Goal: Navigation & Orientation: Find specific page/section

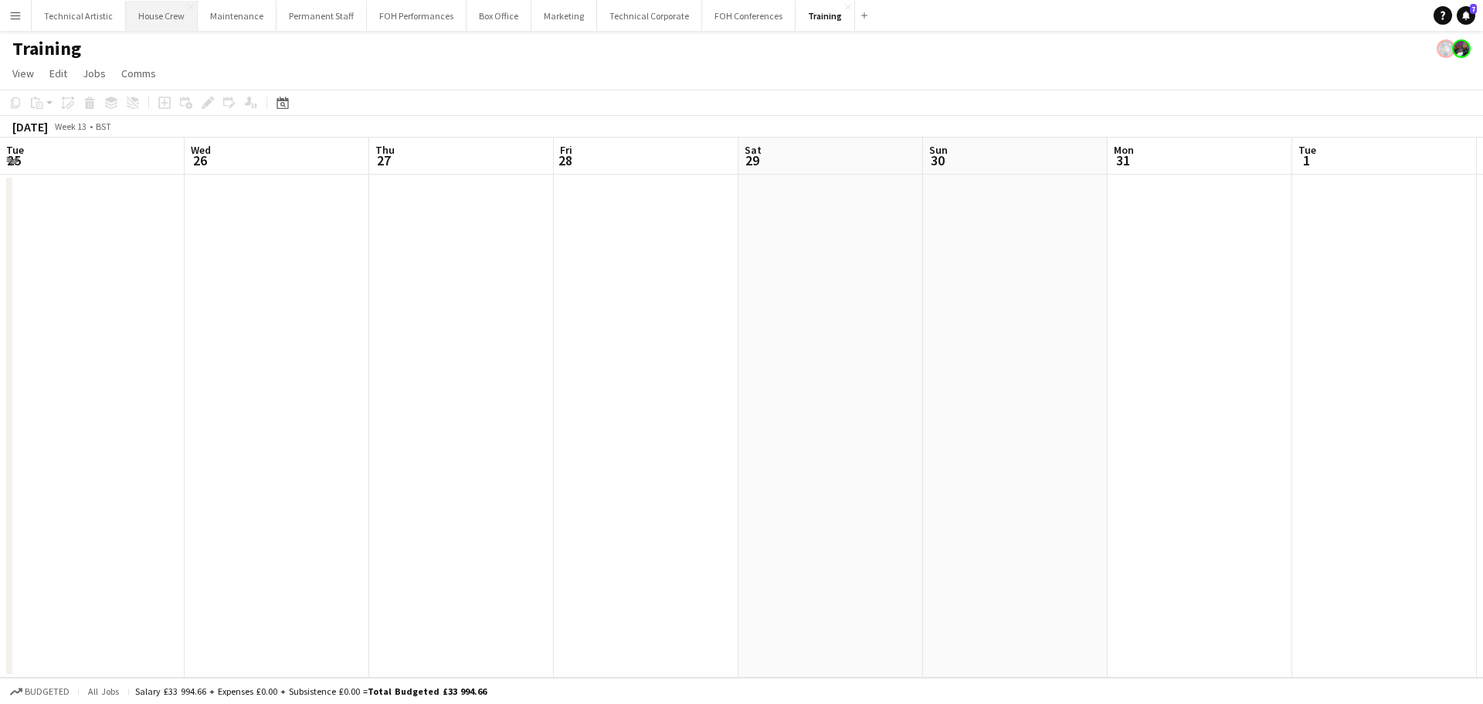
scroll to position [0, 478]
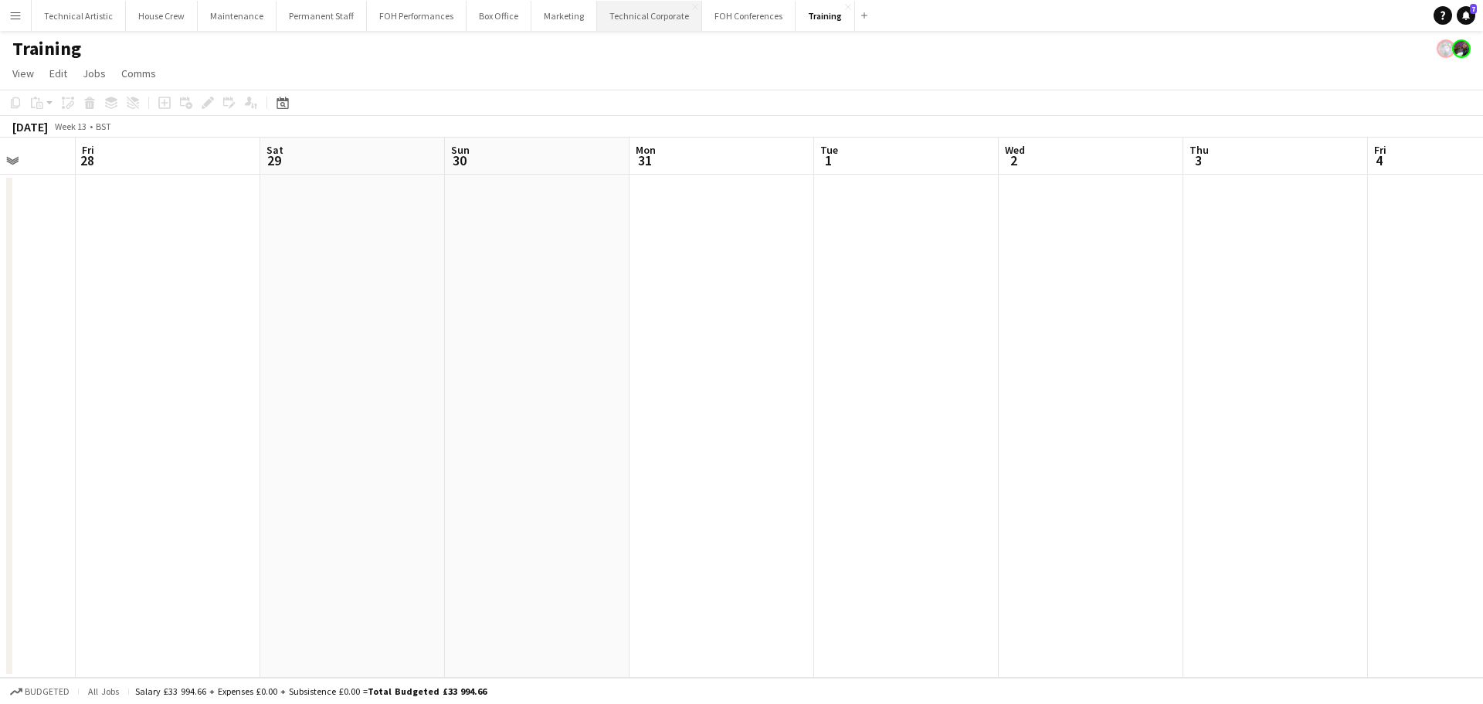
click at [612, 29] on button "Technical Corporate Close" at bounding box center [649, 16] width 105 height 30
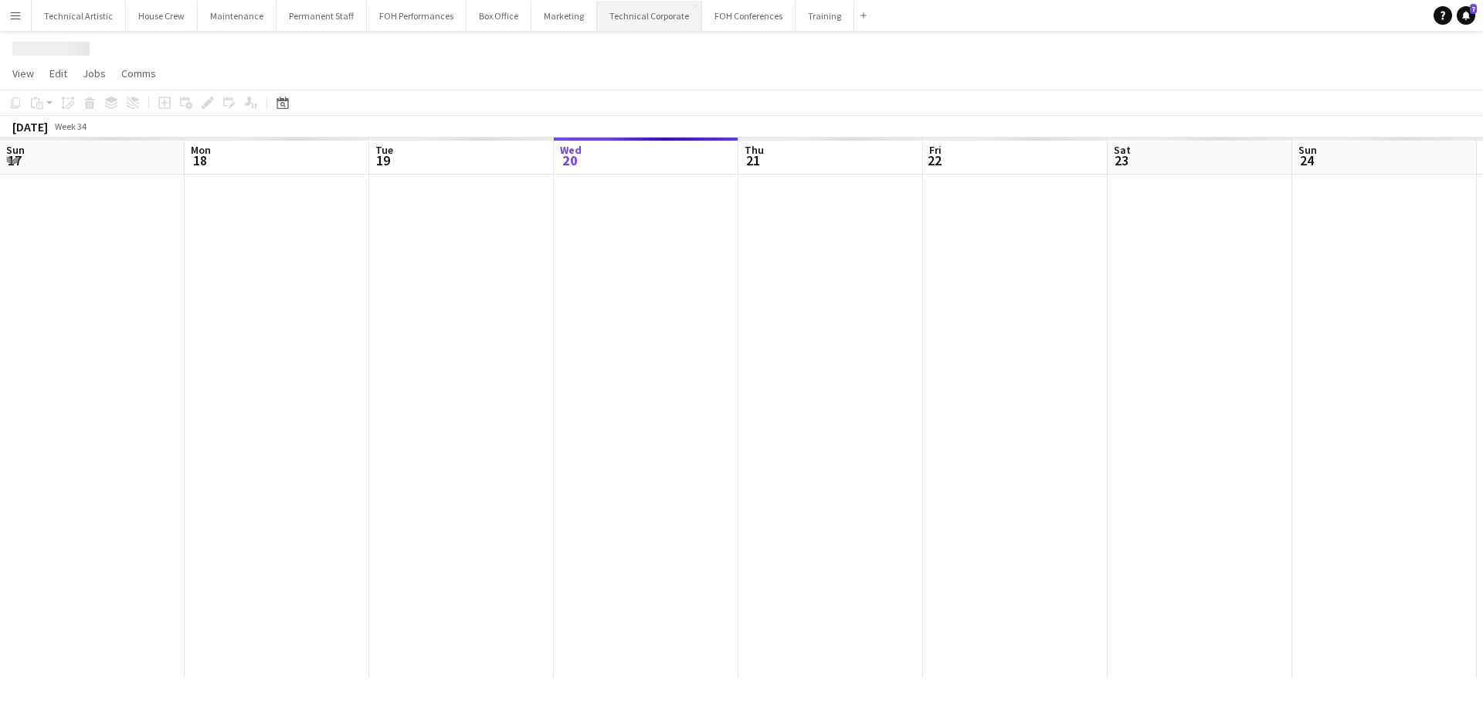
scroll to position [0, 369]
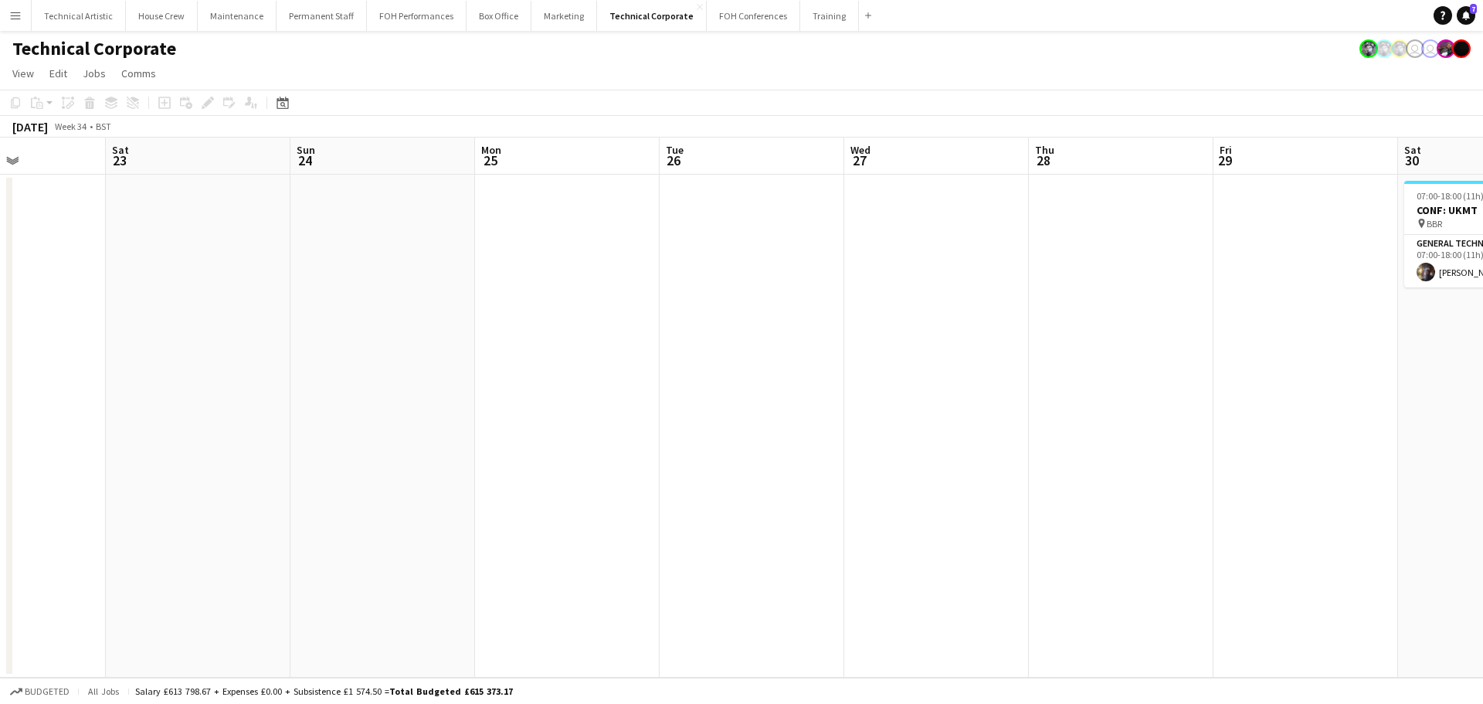
drag, startPoint x: 967, startPoint y: 229, endPoint x: 334, endPoint y: 248, distance: 632.8
click at [334, 248] on app-calendar-viewport "Wed 20 Thu 21 Fri 22 Sat 23 Sun 24 Mon 25 Tue 26 Wed 27 Thu 28 Fri 29 Sat 30 1/…" at bounding box center [741, 407] width 1483 height 540
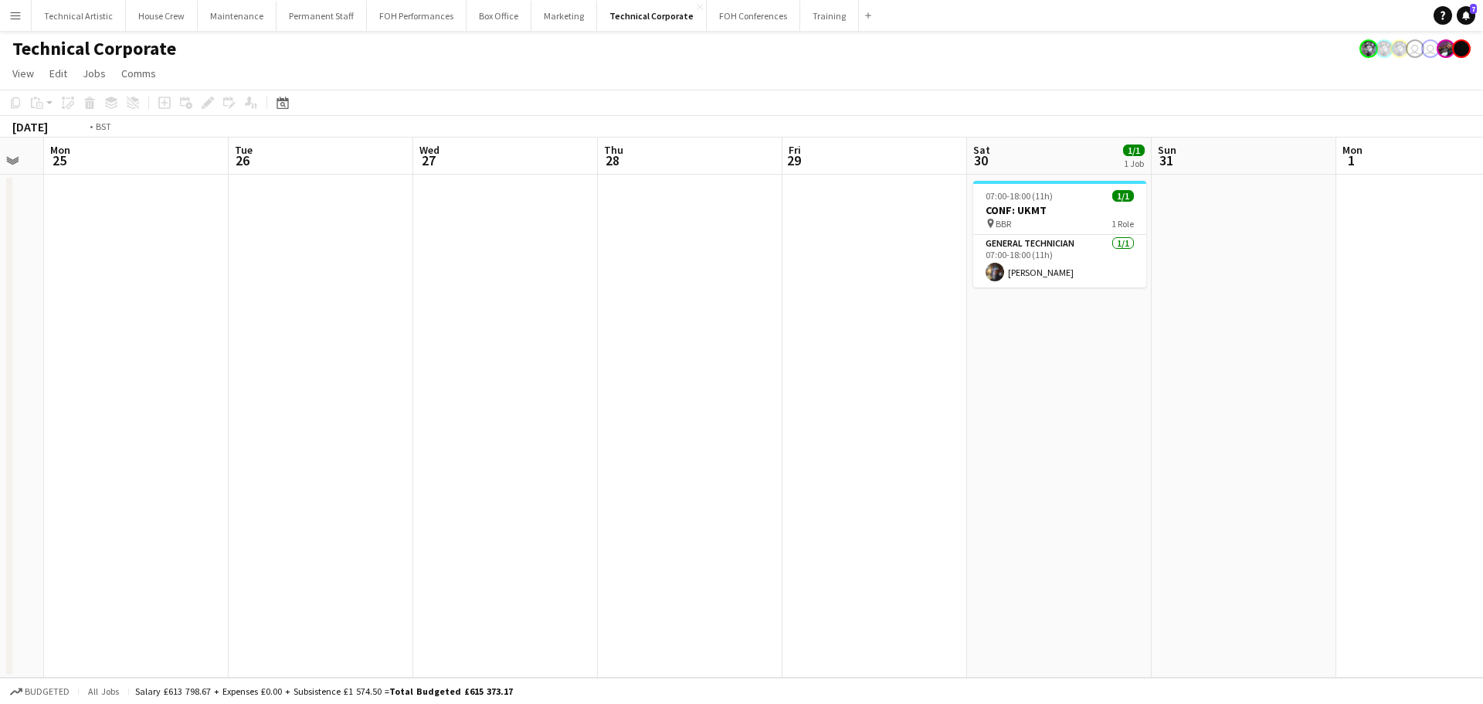
drag, startPoint x: 1065, startPoint y: 318, endPoint x: 528, endPoint y: 258, distance: 540.1
click at [528, 258] on app-calendar-viewport "Fri 22 Sat 23 Sun 24 Mon 25 Tue 26 Wed 27 Thu 28 Fri 29 Sat 30 1/1 1 Job Sun 31…" at bounding box center [741, 407] width 1483 height 540
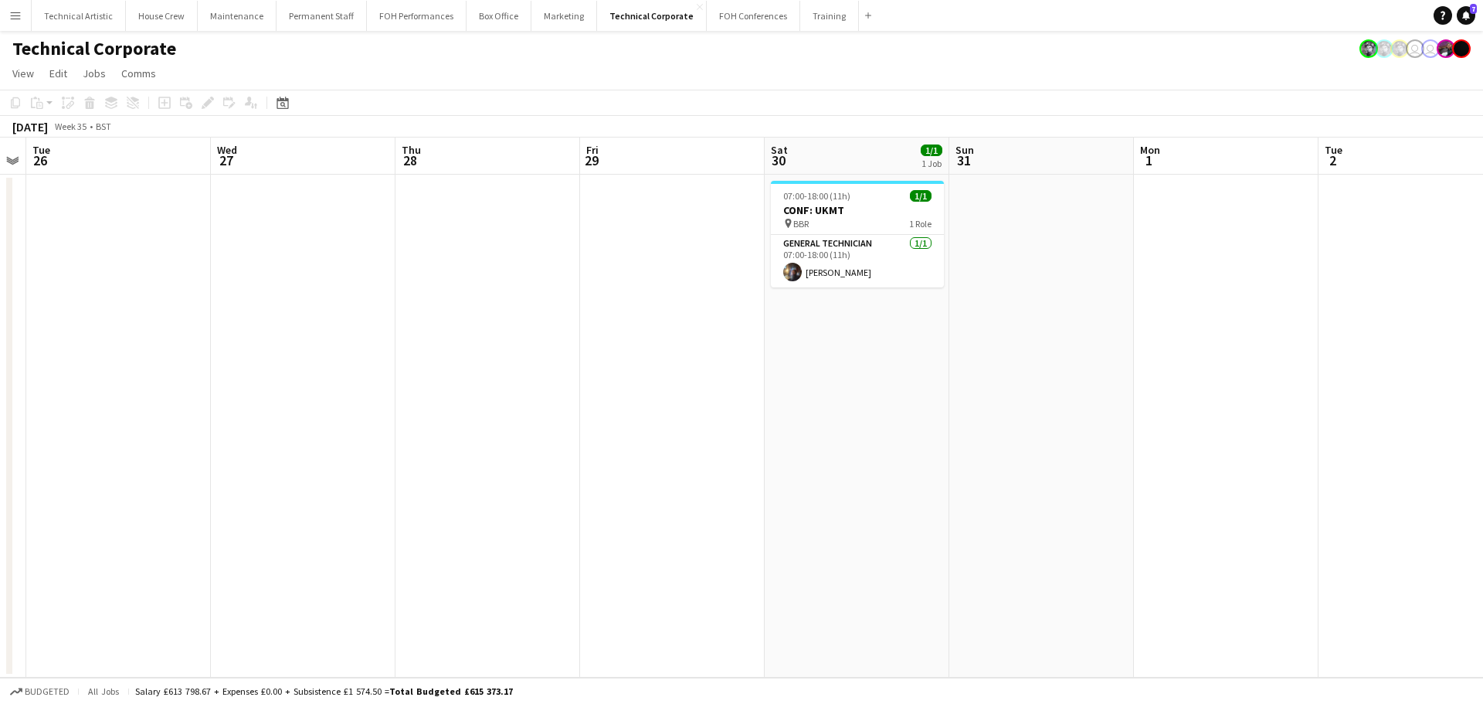
scroll to position [0, 530]
drag, startPoint x: 1100, startPoint y: 348, endPoint x: 211, endPoint y: 341, distance: 889.0
click at [211, 341] on app-calendar-viewport "Sat 23 Sun 24 Mon 25 Tue 26 Wed 27 Thu 28 Fri 29 Sat 30 1/1 1 Job Sun 31 Mon 1 …" at bounding box center [741, 407] width 1483 height 540
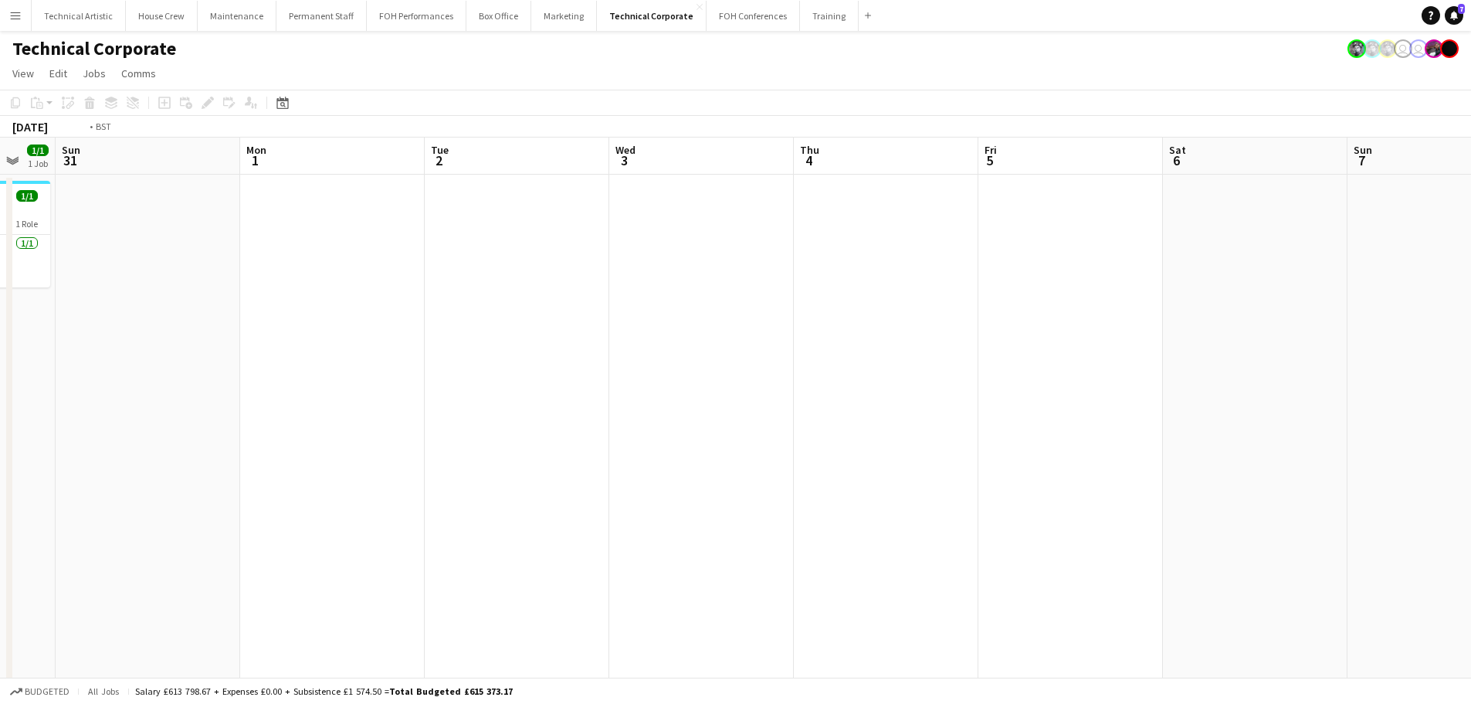
drag, startPoint x: 1296, startPoint y: 456, endPoint x: 168, endPoint y: 327, distance: 1134.9
click at [168, 327] on app-calendar-viewport "Thu 28 Fri 29 Sat 30 1/1 1 Job Sun 31 Mon 1 Tue 2 Wed 3 Thu 4 Fri 5 Sat 6 Sun 7…" at bounding box center [735, 526] width 1471 height 778
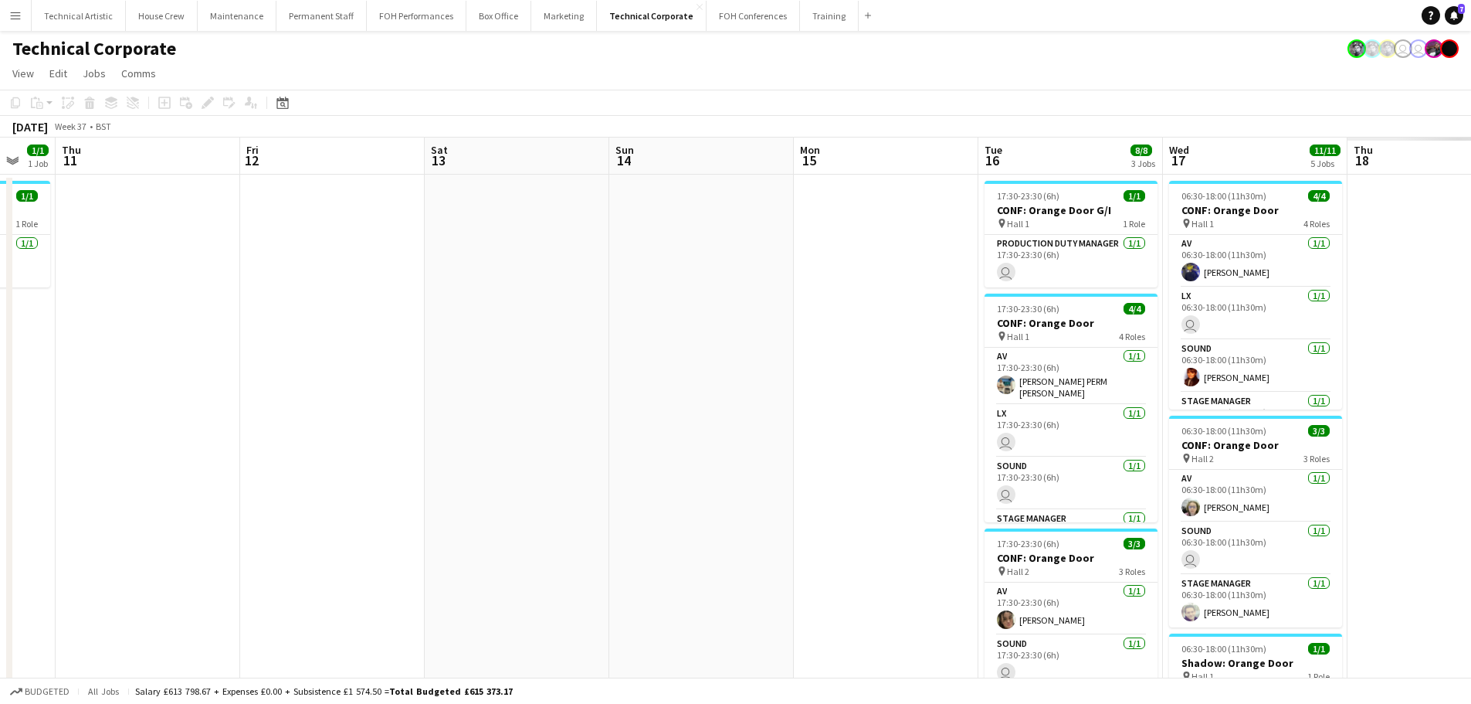
click at [15, 235] on app-calendar-viewport "Mon 8 Tue 9 12/12 4 Jobs Wed 10 1/1 1 Job Thu 11 Fri 12 Sat 13 Sun 14 Mon 15 Tu…" at bounding box center [735, 595] width 1471 height 916
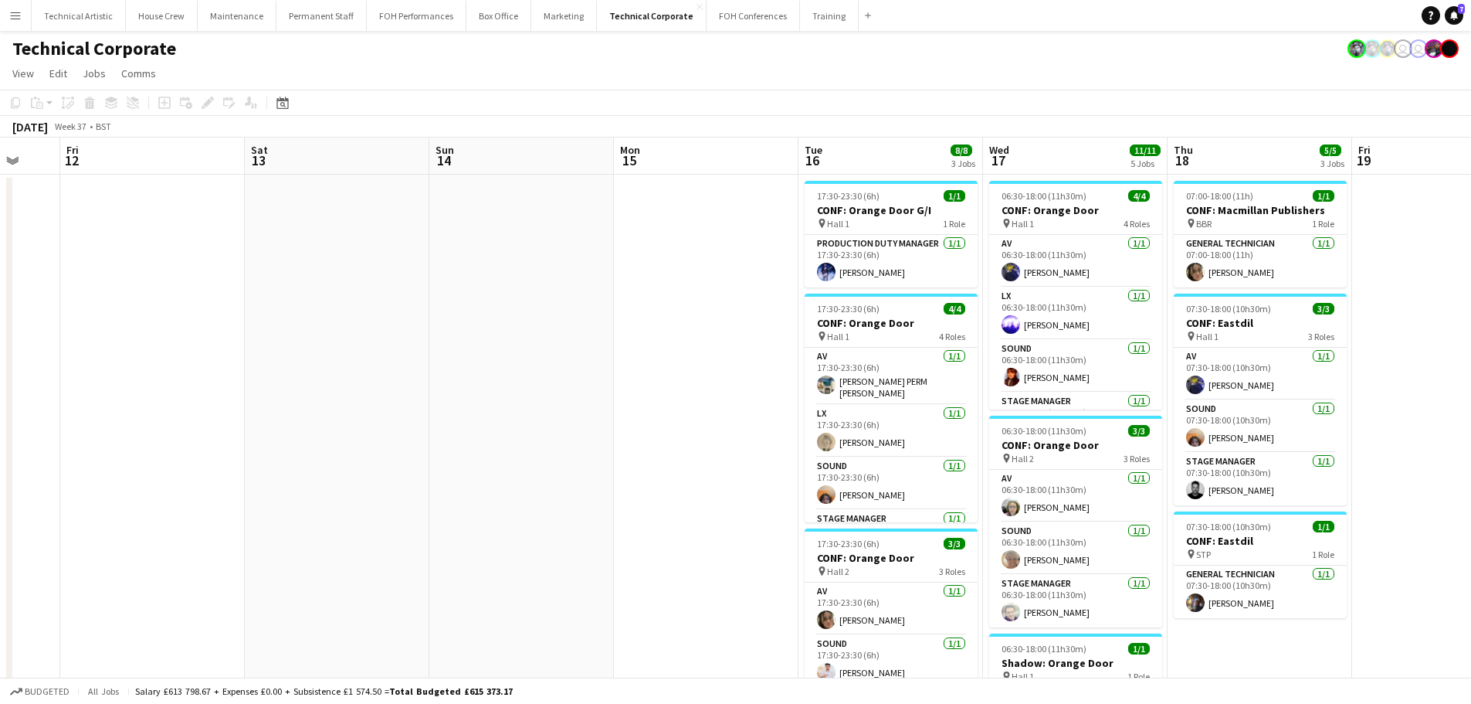
click at [0, 188] on app-calendar-viewport "Tue 9 12/12 4 Jobs Wed 10 1/1 1 Job Thu 11 Fri 12 Sat 13 Sun 14 Mon 15 Tue 16 8…" at bounding box center [735, 595] width 1471 height 916
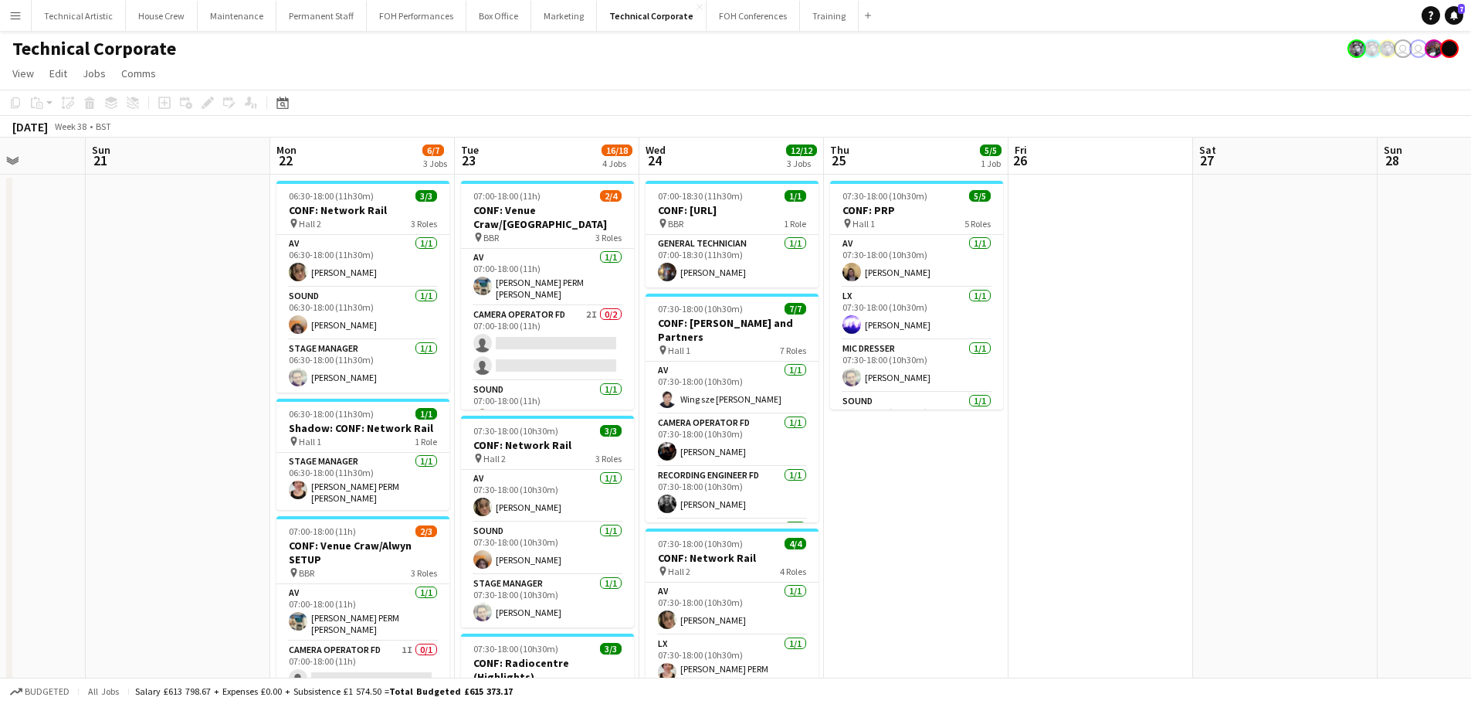
scroll to position [0, 463]
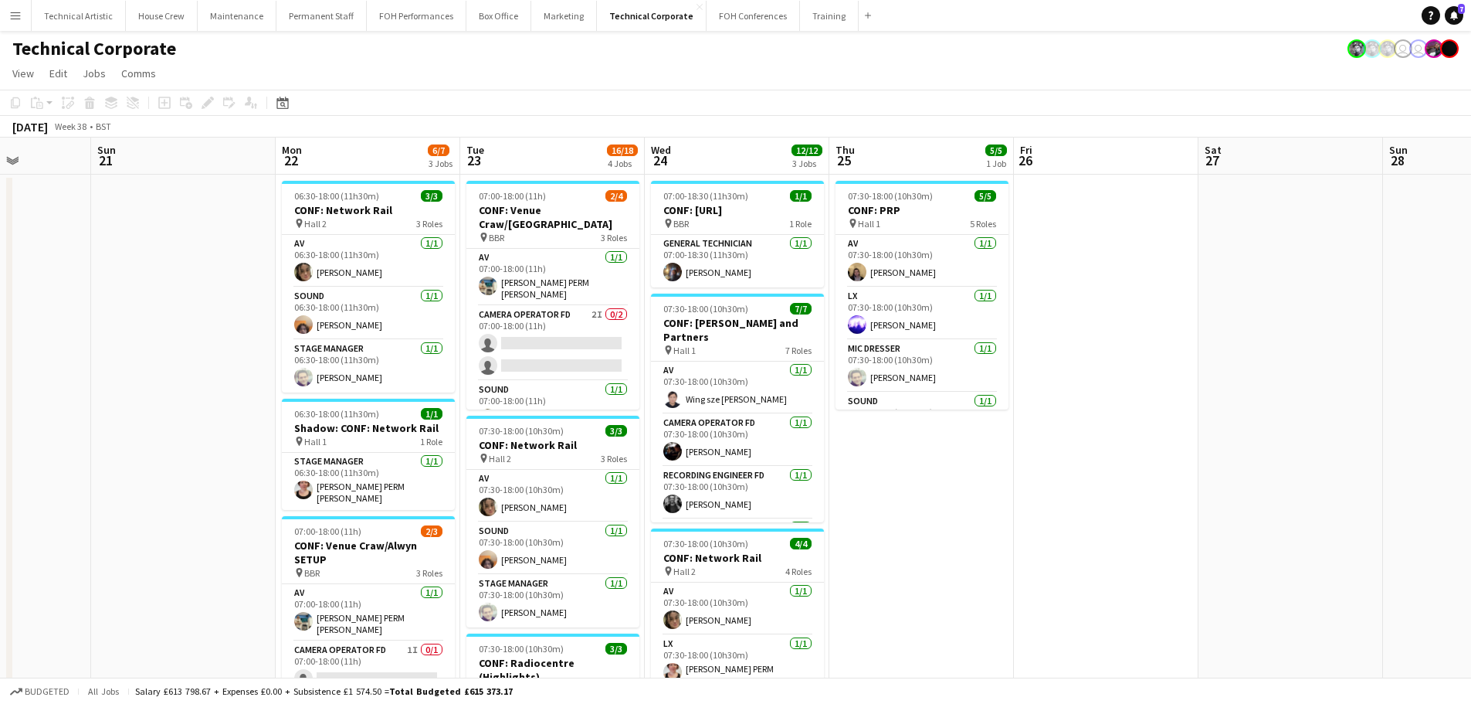
drag, startPoint x: 1160, startPoint y: 365, endPoint x: 682, endPoint y: 270, distance: 487.4
click at [682, 270] on app-calendar-viewport "Thu 18 5/5 3 Jobs Fri 19 Sat 20 Sun 21 Mon 22 6/7 3 Jobs Tue 23 16/18 4 Jobs We…" at bounding box center [735, 631] width 1471 height 989
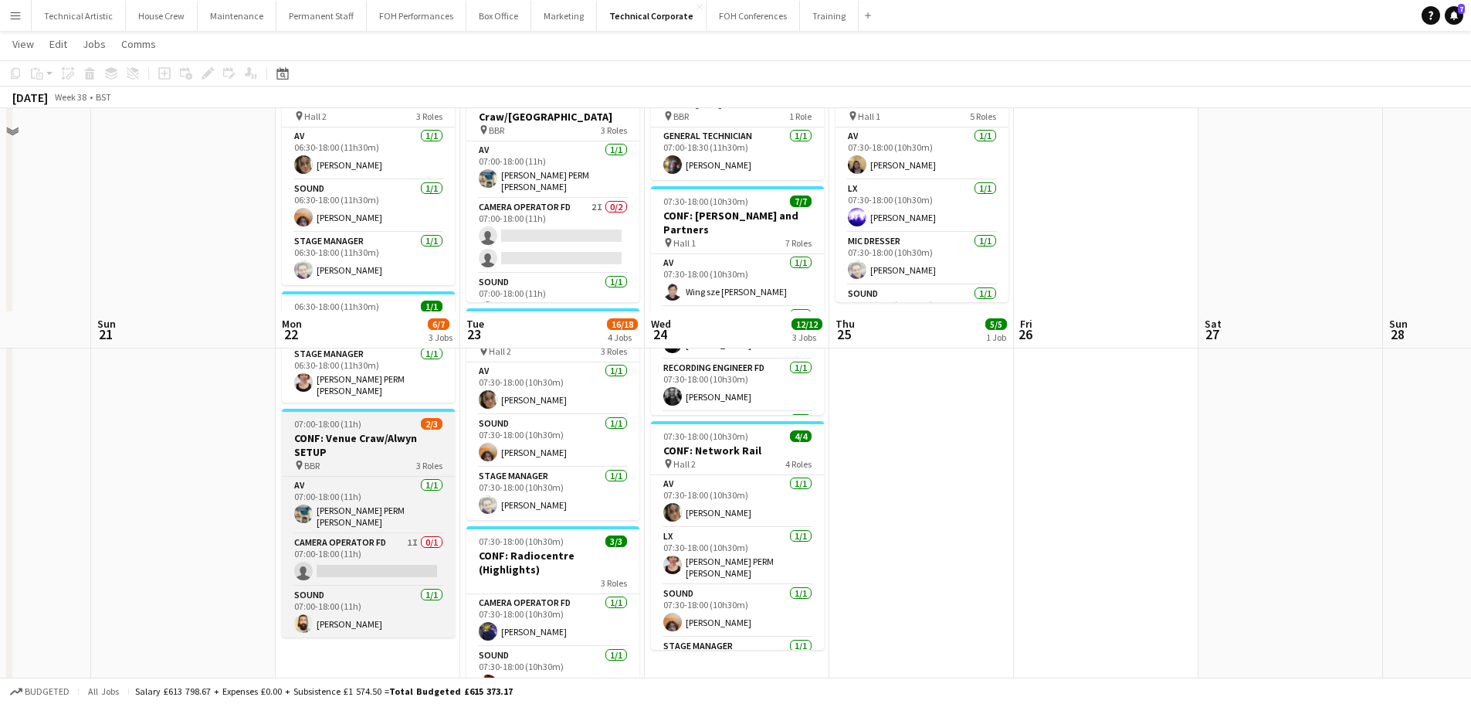
scroll to position [0, 0]
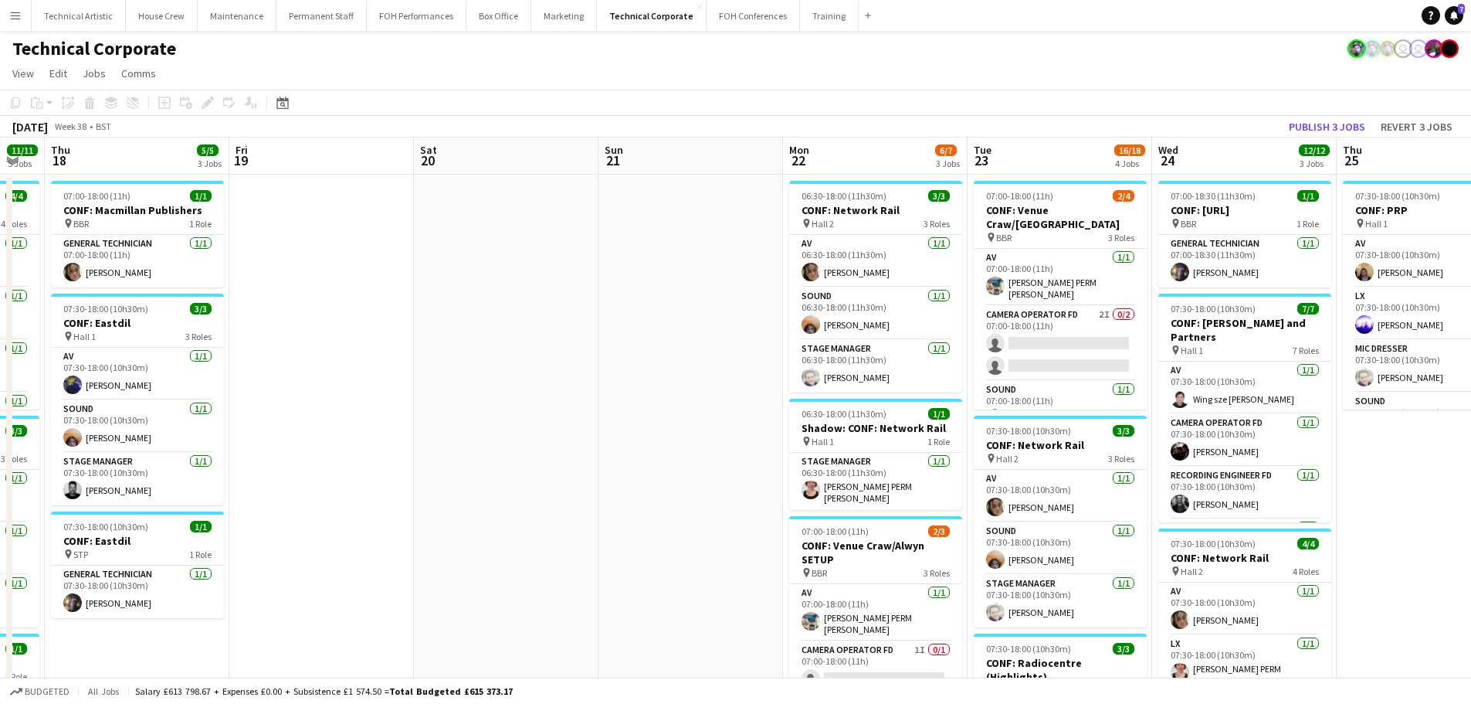
drag, startPoint x: 152, startPoint y: 334, endPoint x: 962, endPoint y: 405, distance: 813.3
click at [1029, 405] on app-calendar-viewport "Tue 16 8/8 3 Jobs Wed 17 11/11 5 Jobs Thu 18 5/5 3 Jobs Fri 19 Sat 20 Sun 21 Mo…" at bounding box center [735, 631] width 1471 height 989
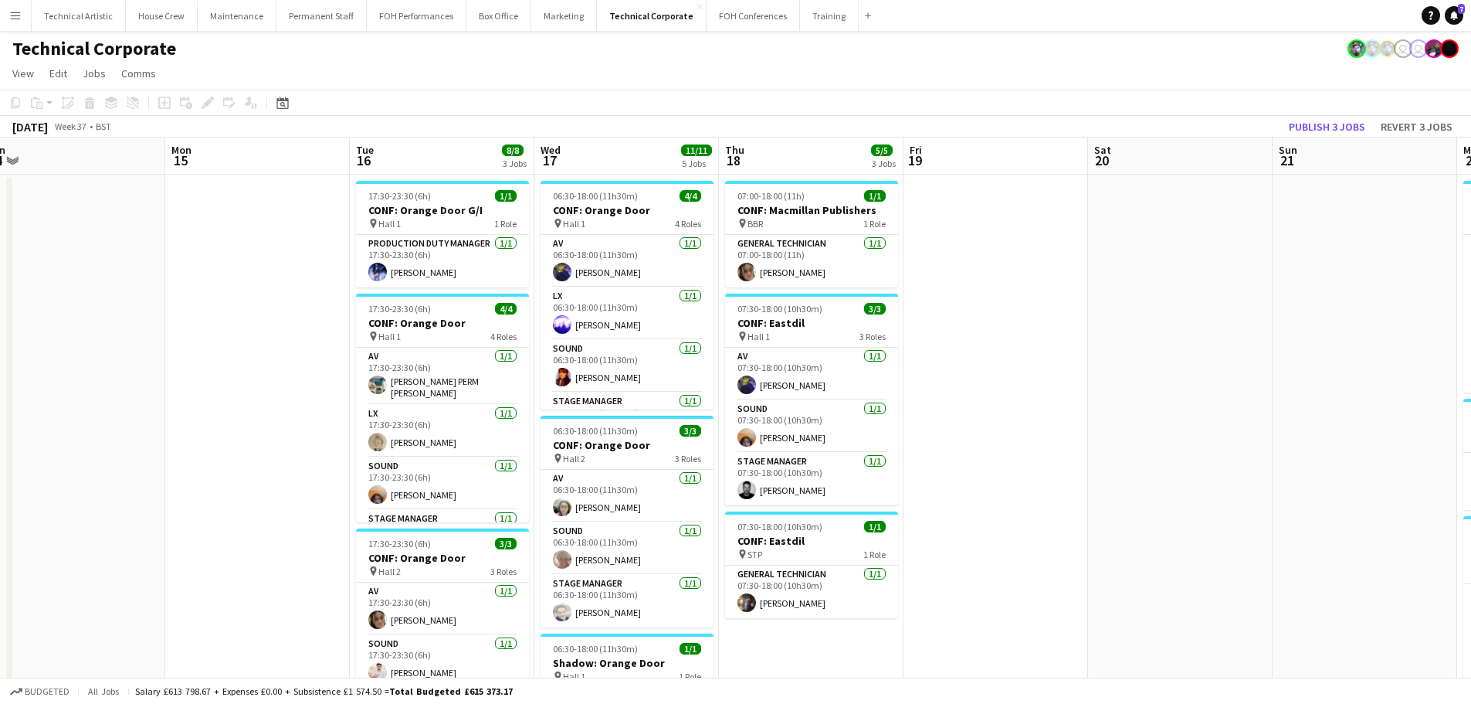
drag, startPoint x: 832, startPoint y: 386, endPoint x: 1008, endPoint y: 386, distance: 176.1
click at [1008, 386] on app-calendar-viewport "Fri 12 Sat 13 Sun 14 Mon 15 Tue 16 8/8 3 Jobs Wed 17 11/11 5 Jobs Thu 18 5/5 3 …" at bounding box center [735, 631] width 1471 height 989
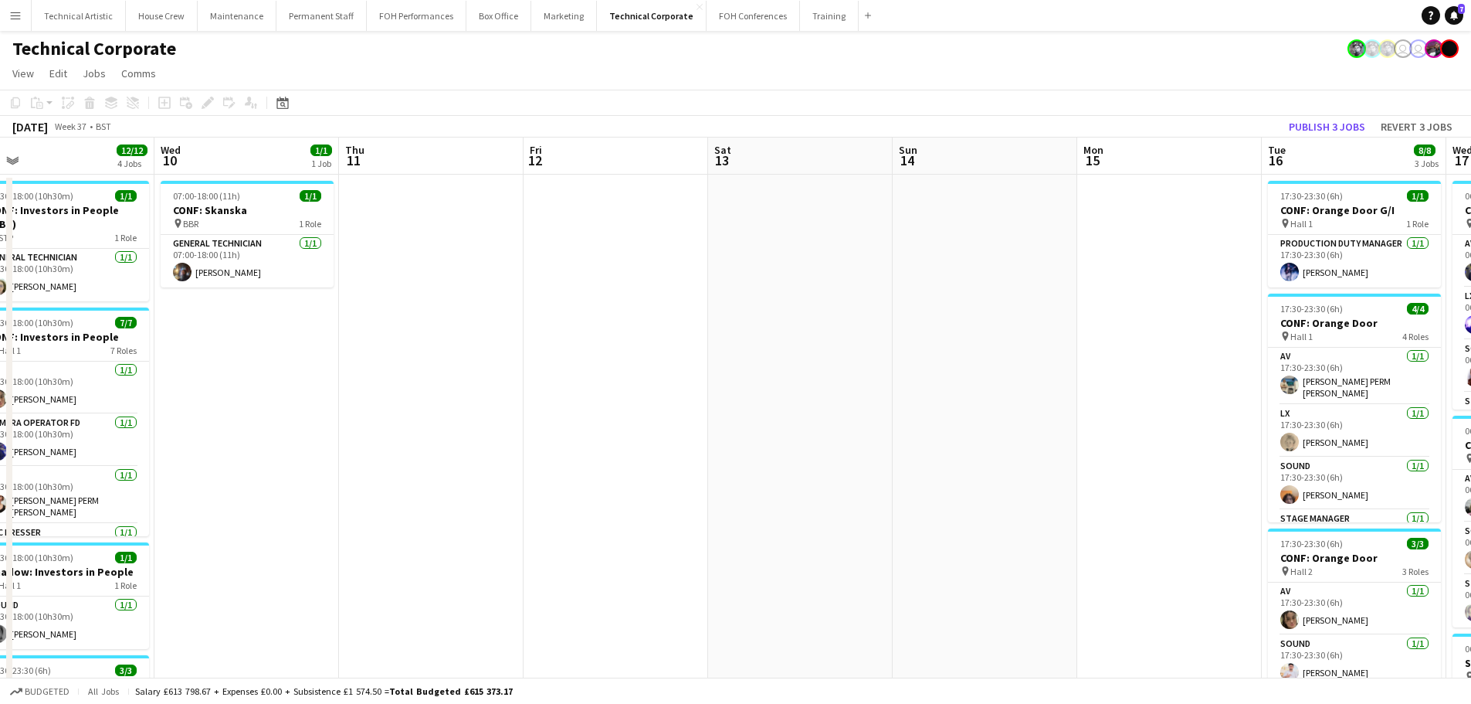
drag, startPoint x: 358, startPoint y: 378, endPoint x: 1314, endPoint y: 445, distance: 957.7
click at [1314, 445] on app-calendar-viewport "Sun 7 Mon 8 Tue 9 12/12 4 Jobs Wed 10 1/1 1 Job Thu 11 Fri 12 Sat 13 Sun 14 Mon…" at bounding box center [735, 631] width 1471 height 989
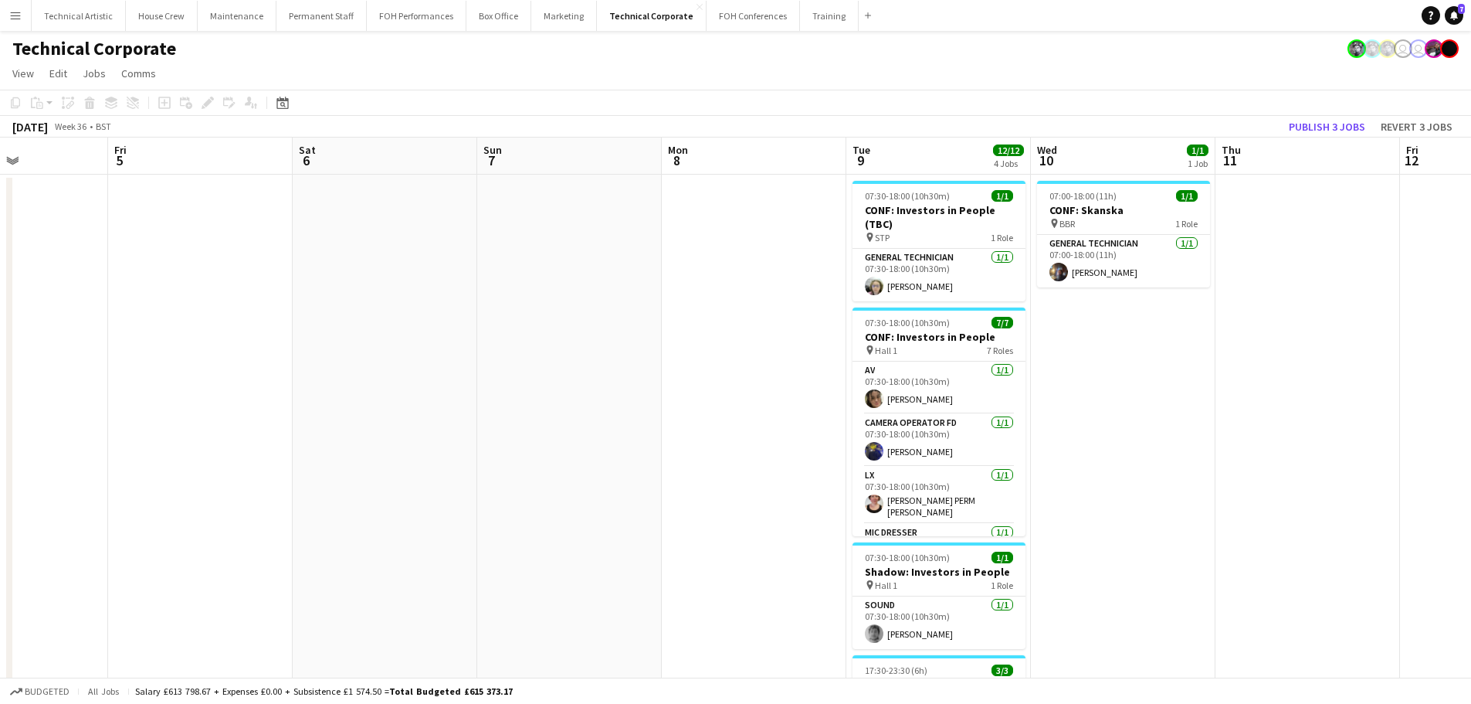
drag, startPoint x: 852, startPoint y: 419, endPoint x: 1257, endPoint y: 412, distance: 405.5
click at [1257, 412] on app-calendar-viewport "Wed 3 Thu 4 Fri 5 Sat 6 Sun 7 Mon 8 Tue 9 12/12 4 Jobs Wed 10 1/1 1 Job Thu 11 …" at bounding box center [735, 631] width 1471 height 989
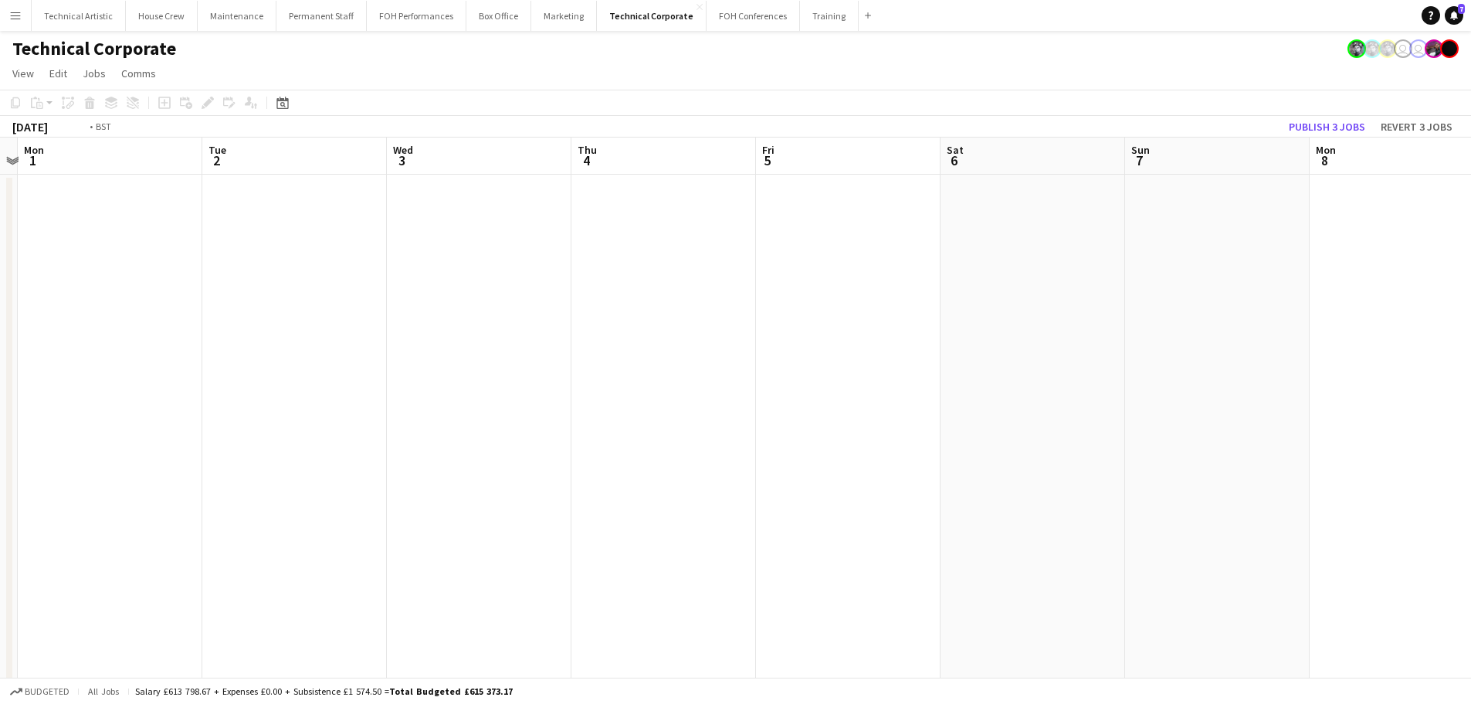
drag, startPoint x: 1137, startPoint y: 405, endPoint x: 1241, endPoint y: 408, distance: 104.3
click at [1254, 405] on app-calendar-viewport "Sat 30 1/1 1 Job Sun 31 Mon 1 Tue 2 Wed 3 Thu 4 Fri 5 Sat 6 Sun 7 Mon 8 Tue 9 1…" at bounding box center [735, 631] width 1471 height 989
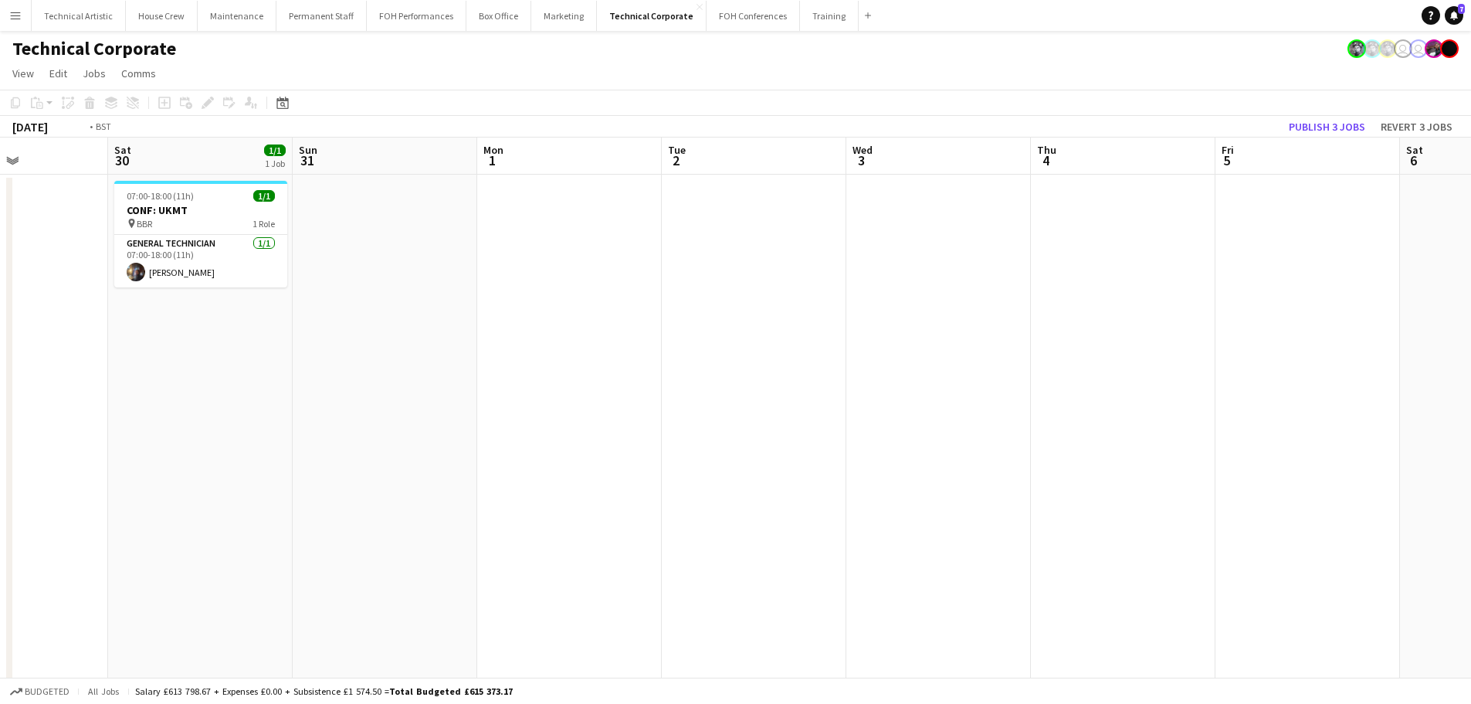
drag, startPoint x: 960, startPoint y: 415, endPoint x: 296, endPoint y: 371, distance: 665.6
click at [136, 364] on app-calendar-viewport "Tue 26 Wed 27 Thu 28 Fri 29 Sat 30 1/1 1 Job Sun 31 Mon 1 Tue 2 Wed 3 Thu 4 Fri…" at bounding box center [735, 631] width 1471 height 989
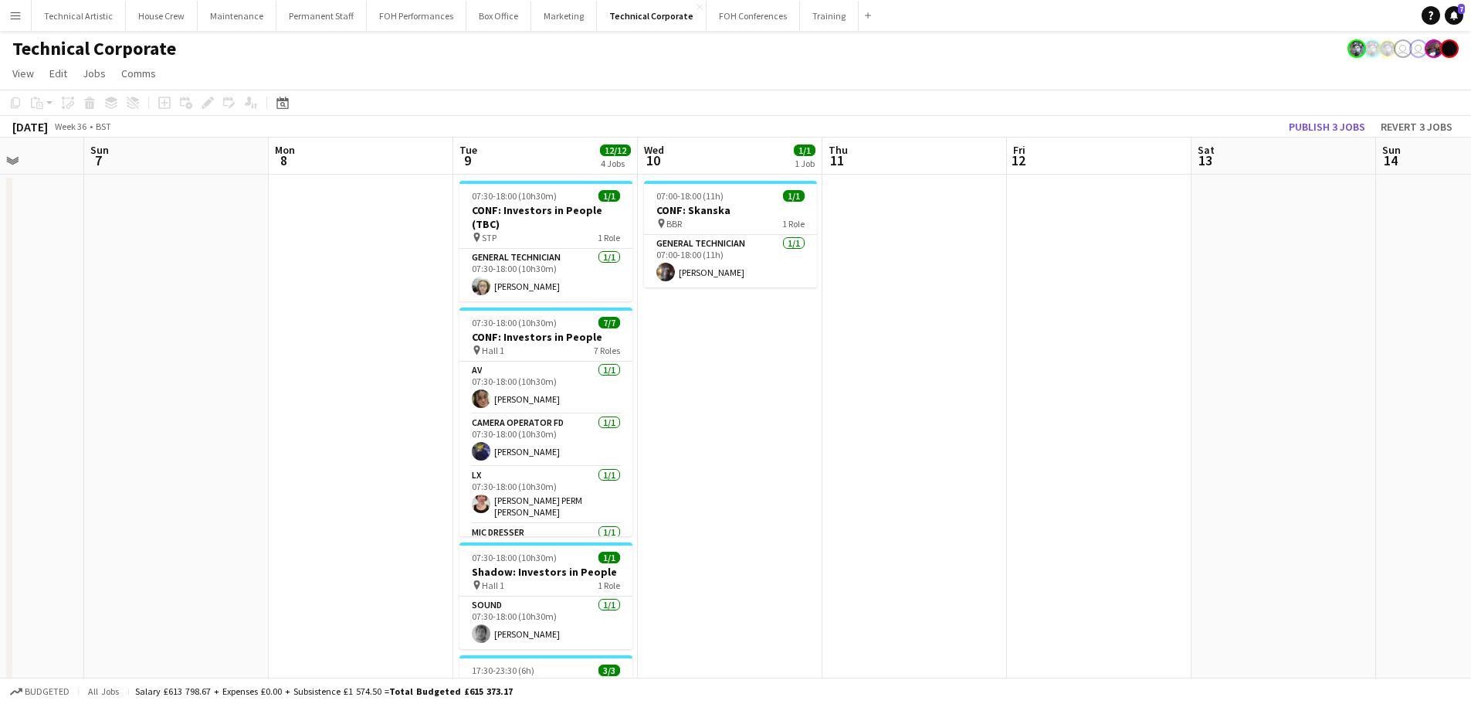
drag, startPoint x: 802, startPoint y: 397, endPoint x: 0, endPoint y: 301, distance: 808.1
click at [0, 301] on app-calendar-viewport "Thu 4 Fri 5 Sat 6 Sun 7 Mon 8 Tue 9 12/12 4 Jobs Wed 10 1/1 1 Job Thu 11 Fri 12…" at bounding box center [735, 631] width 1471 height 989
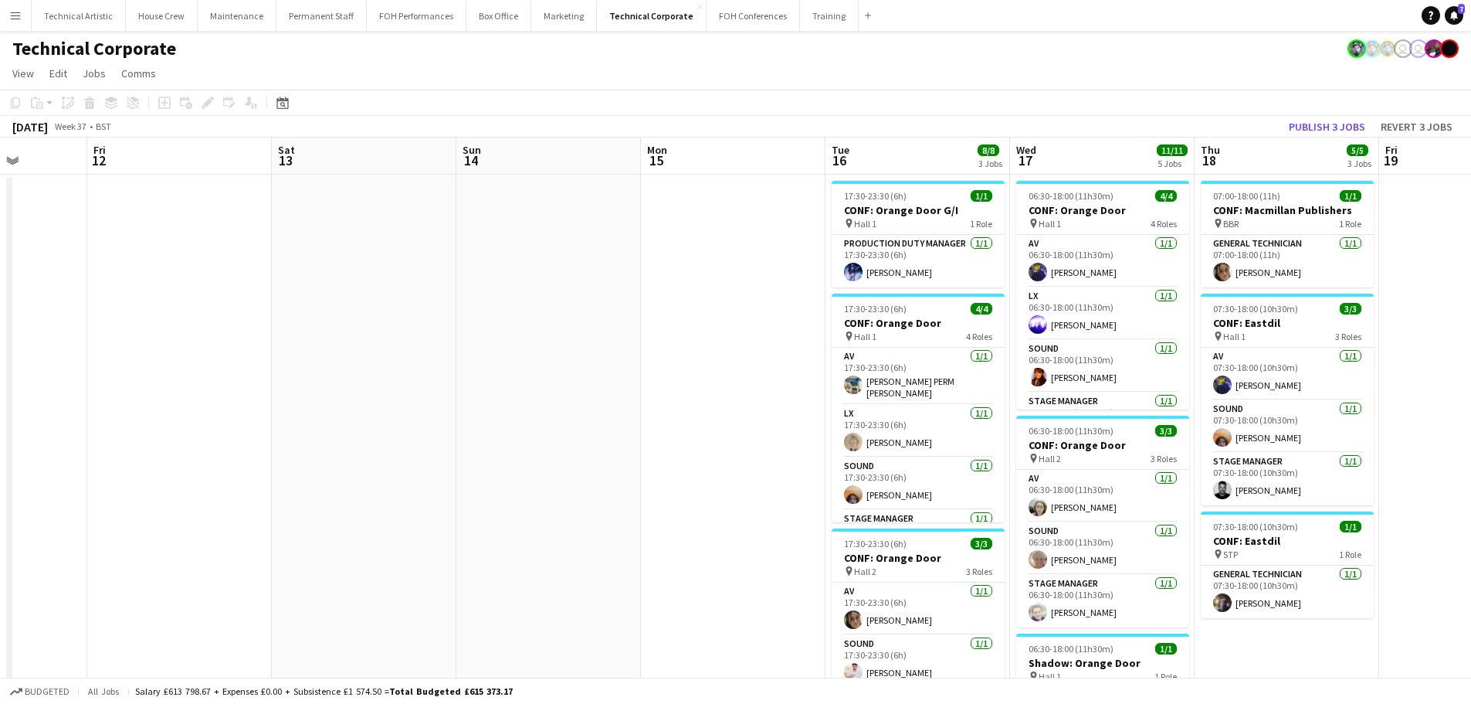
drag, startPoint x: 429, startPoint y: 341, endPoint x: 130, endPoint y: 300, distance: 302.4
click at [124, 300] on app-calendar-viewport "Tue 9 12/12 4 Jobs Wed 10 1/1 1 Job Thu 11 Fri 12 Sat 13 Sun 14 Mon 15 Tue 16 8…" at bounding box center [735, 631] width 1471 height 989
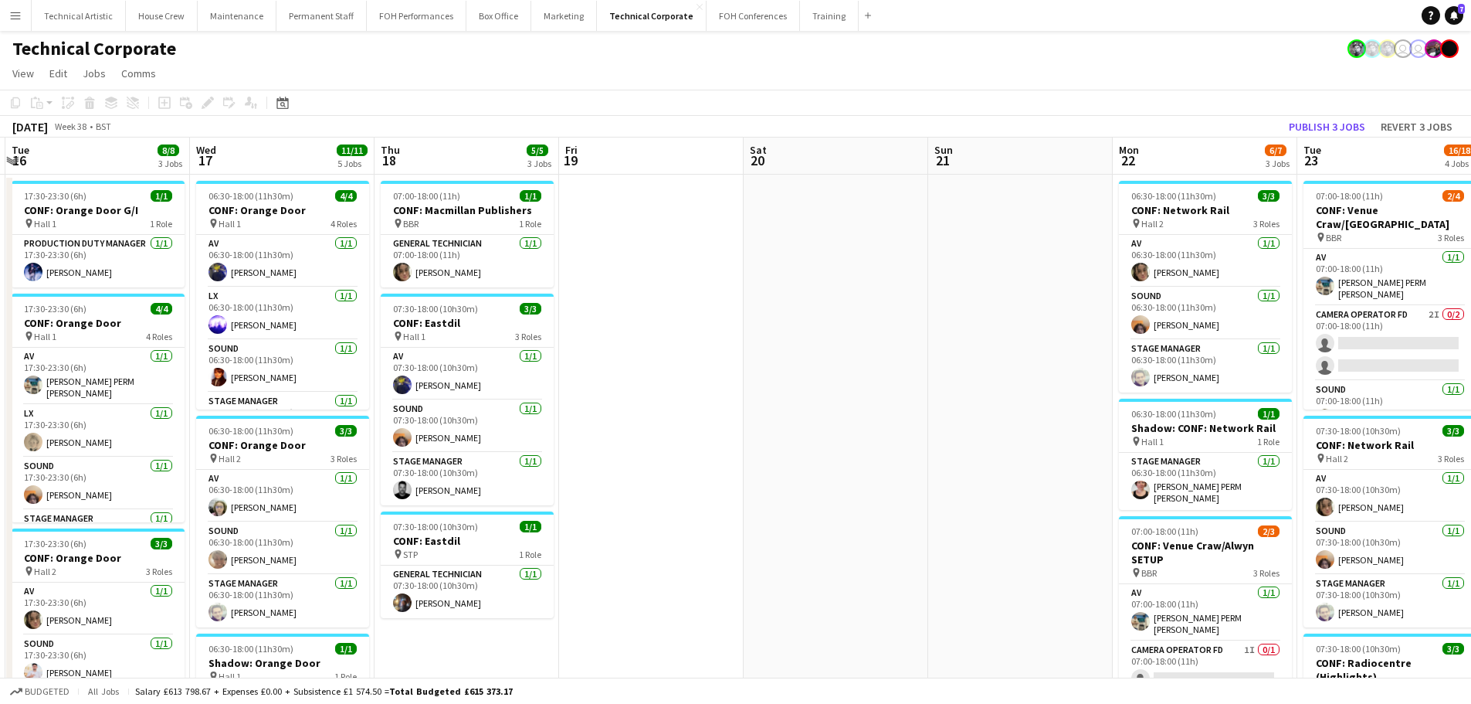
drag, startPoint x: 310, startPoint y: 295, endPoint x: 201, endPoint y: 293, distance: 108.9
click at [201, 293] on app-calendar-viewport "Sat 13 Sun 14 Mon 15 Tue 16 8/8 3 Jobs Wed 17 11/11 5 Jobs Thu 18 5/5 3 Jobs Fr…" at bounding box center [735, 631] width 1471 height 989
